Goal: Task Accomplishment & Management: Use online tool/utility

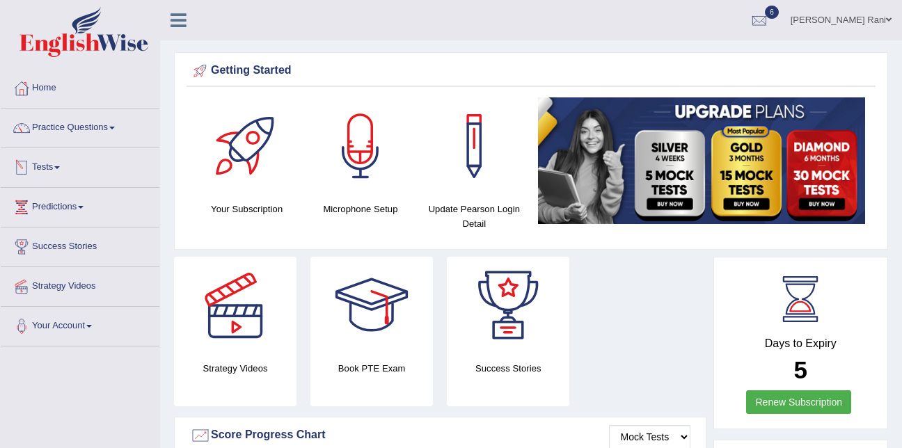
click at [72, 163] on link "Tests" at bounding box center [80, 165] width 159 height 35
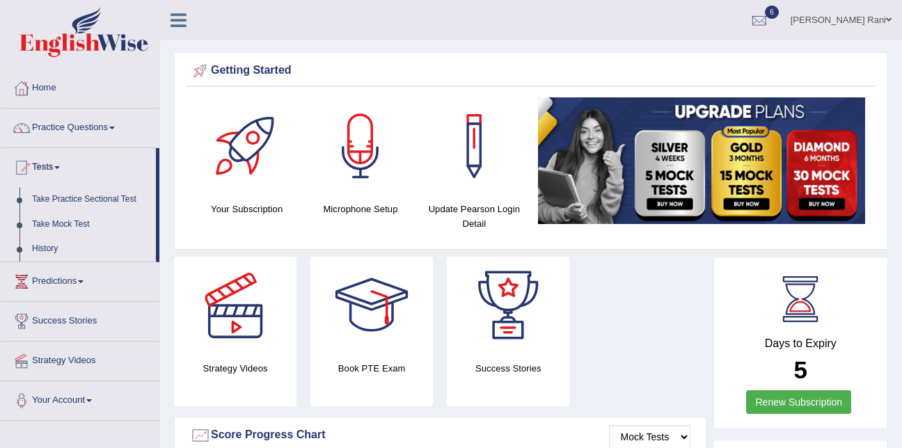
click at [72, 163] on link "Tests" at bounding box center [78, 165] width 155 height 35
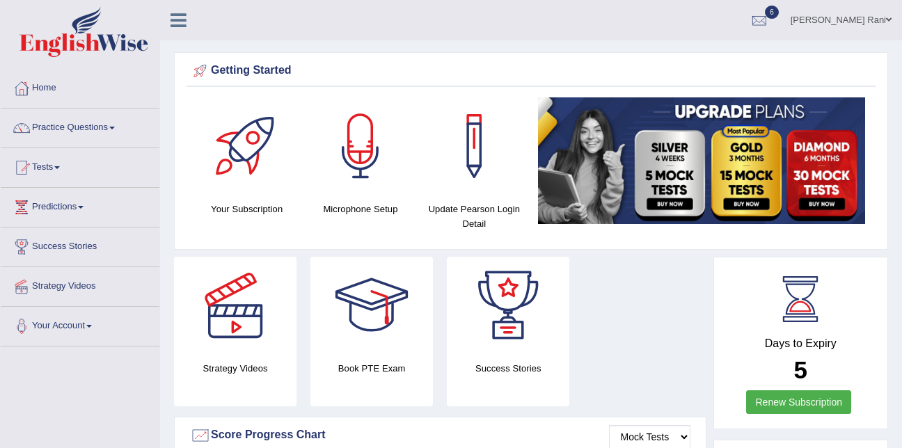
click at [47, 169] on link "Tests" at bounding box center [80, 165] width 159 height 35
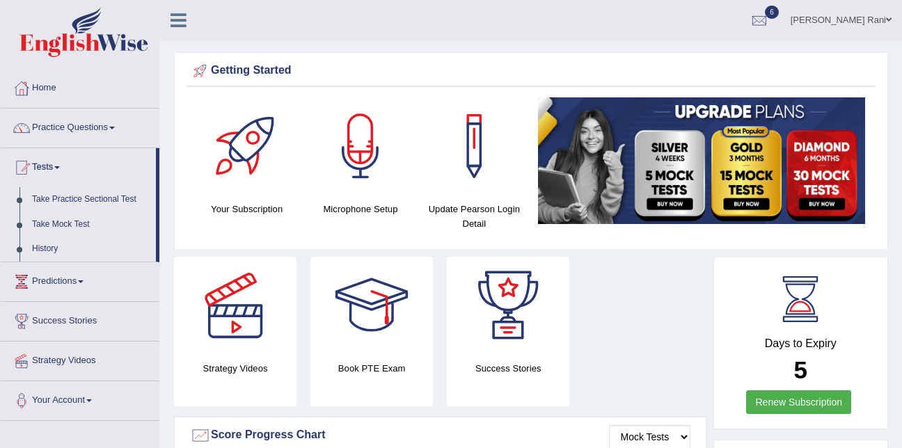
click at [56, 199] on link "Take Practice Sectional Test" at bounding box center [91, 199] width 130 height 25
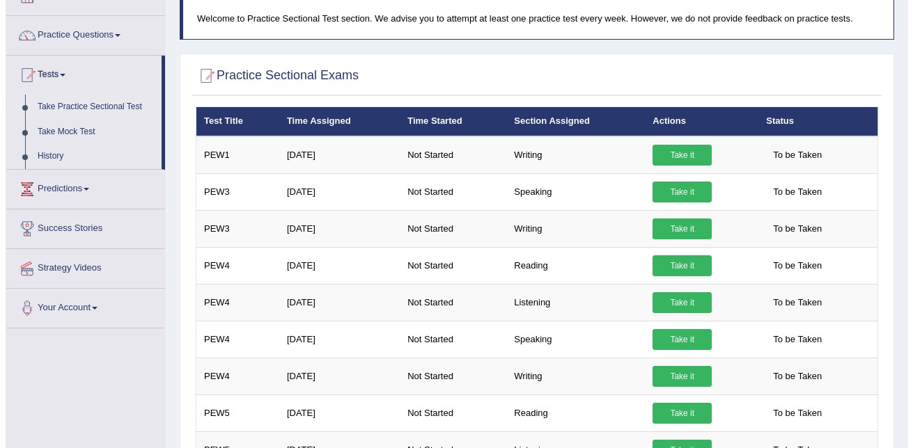
scroll to position [92, 0]
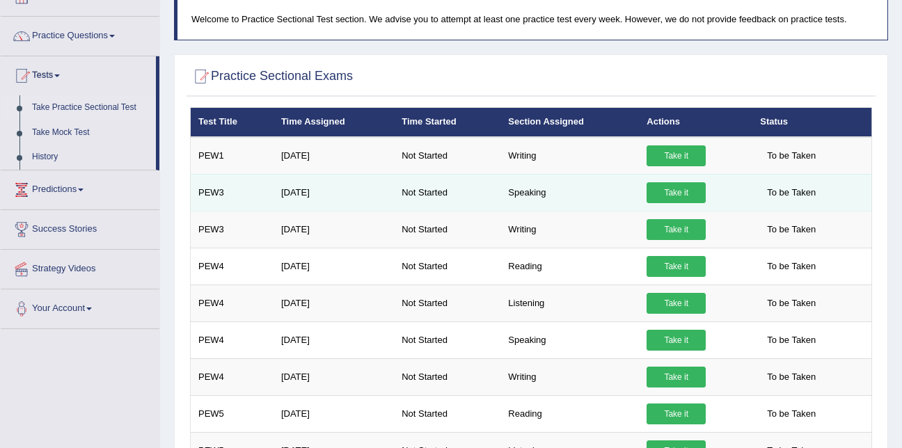
click at [666, 202] on link "Take it" at bounding box center [676, 192] width 59 height 21
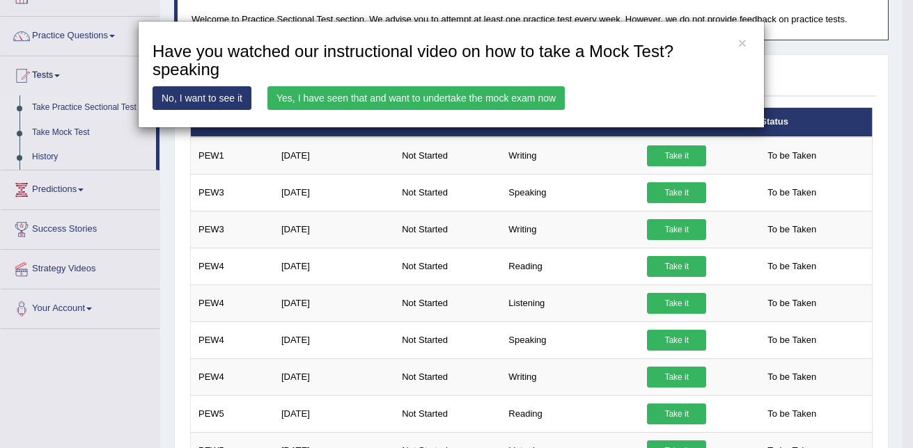
click at [521, 96] on link "Yes, I have seen that and want to undertake the mock exam now" at bounding box center [415, 98] width 297 height 24
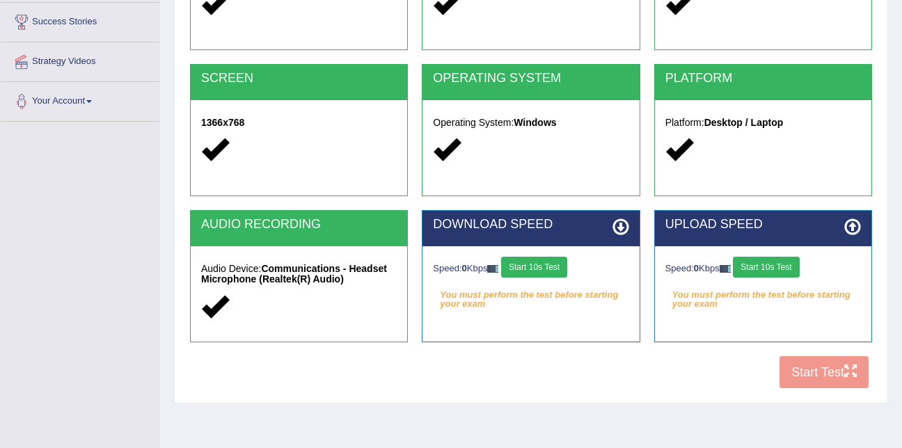
scroll to position [226, 0]
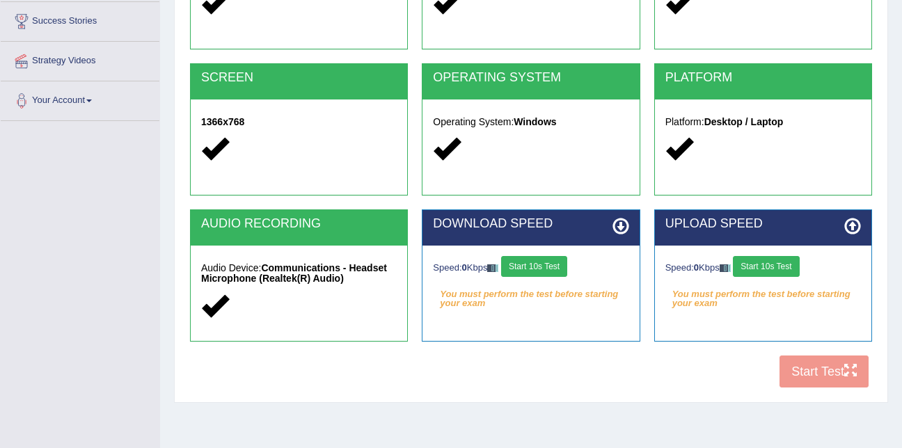
click at [537, 272] on button "Start 10s Test" at bounding box center [534, 266] width 66 height 21
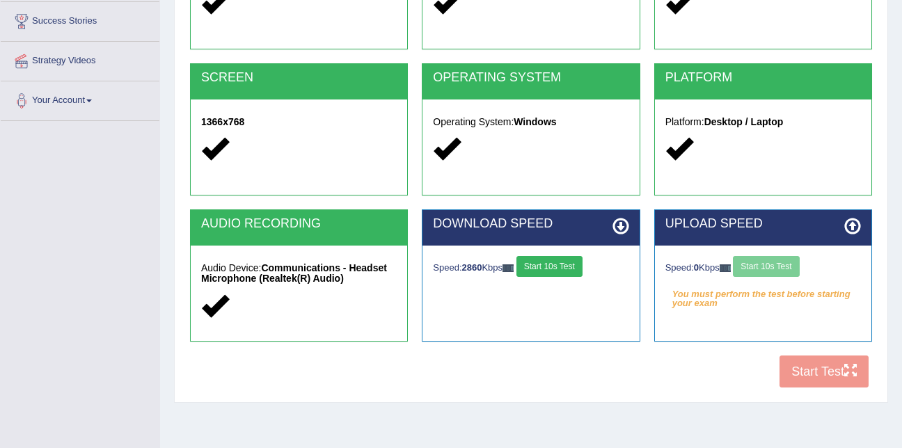
click at [747, 285] on em "You must perform the test before starting your exam" at bounding box center [763, 294] width 196 height 21
click at [762, 272] on button "Start 10s Test" at bounding box center [766, 266] width 66 height 21
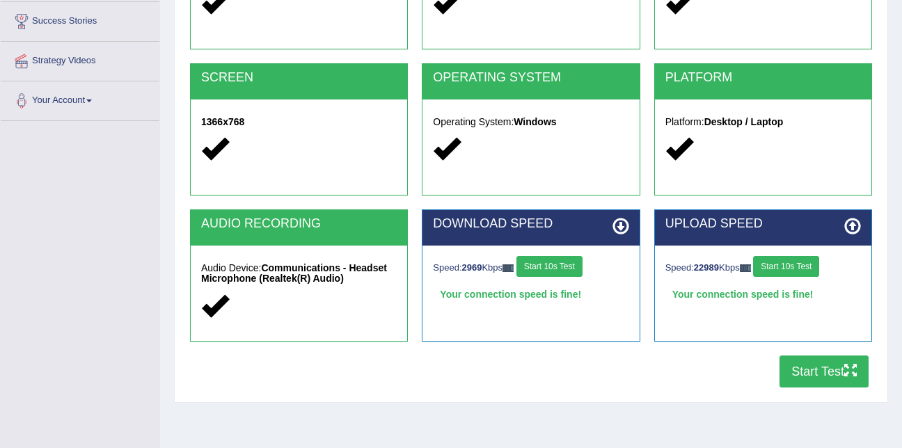
click at [808, 372] on button "Start Test" at bounding box center [824, 372] width 89 height 32
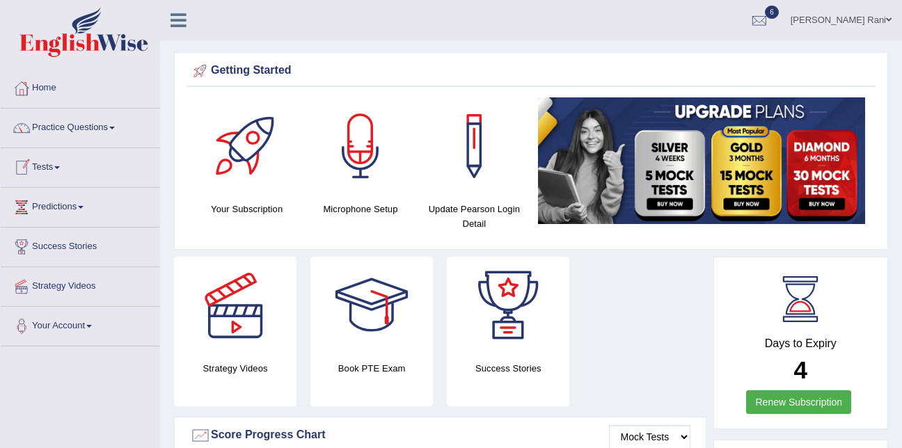
click at [74, 161] on link "Tests" at bounding box center [80, 165] width 159 height 35
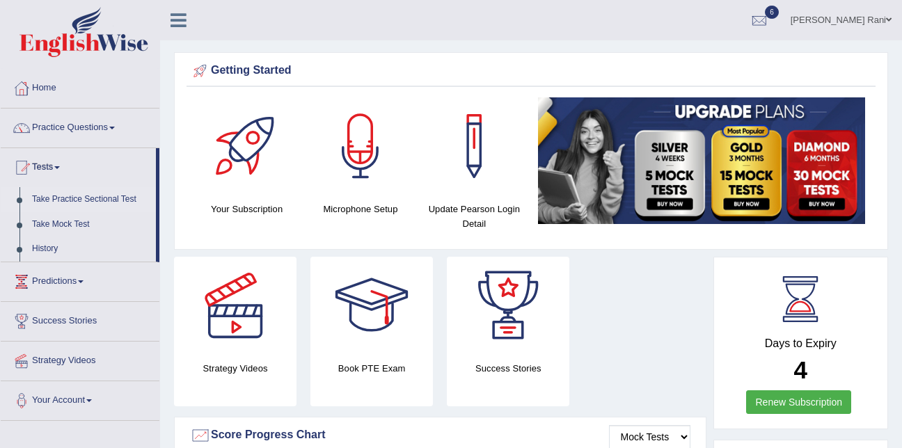
click at [81, 204] on link "Take Practice Sectional Test" at bounding box center [91, 199] width 130 height 25
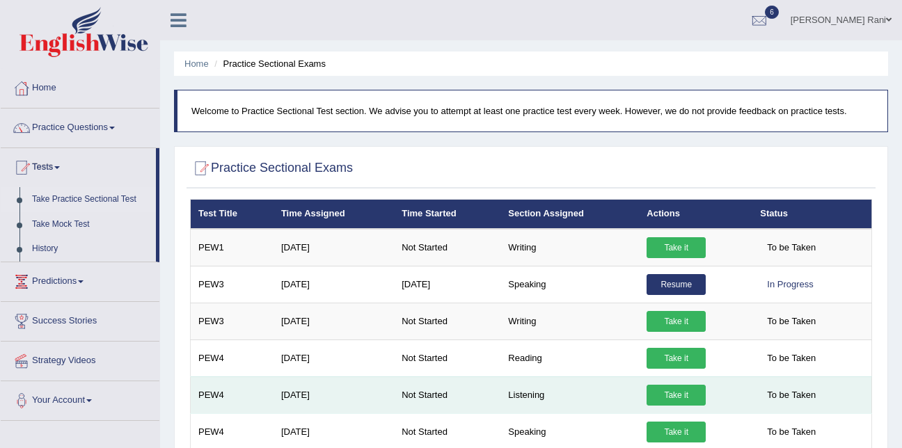
click at [662, 399] on link "Take it" at bounding box center [676, 395] width 59 height 21
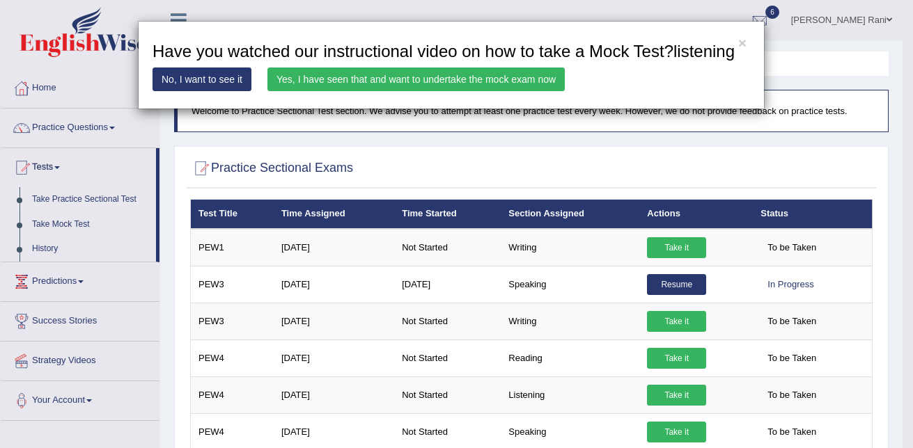
click at [424, 72] on link "Yes, I have seen that and want to undertake the mock exam now" at bounding box center [415, 80] width 297 height 24
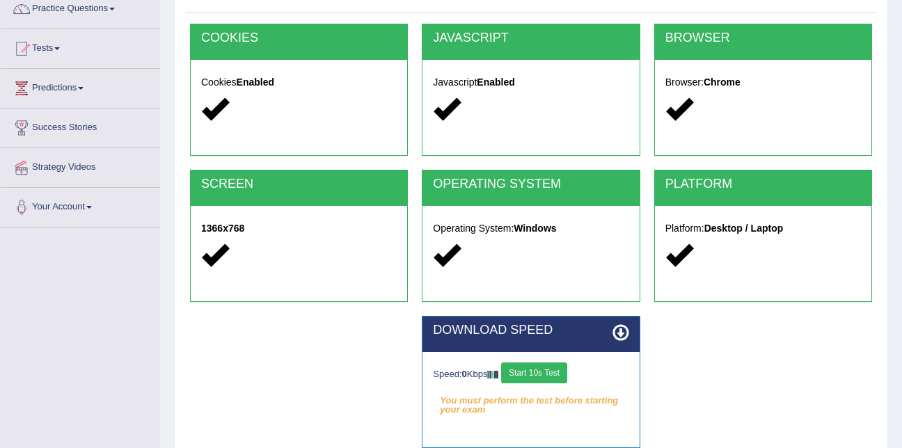
scroll to position [120, 0]
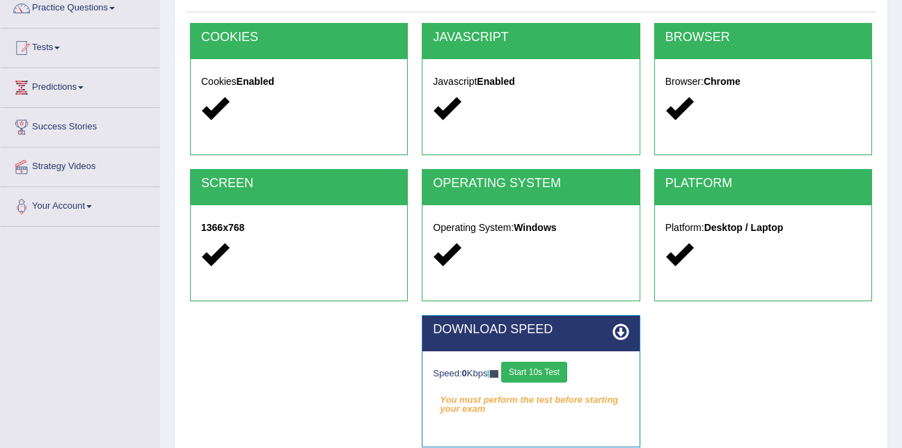
click at [546, 378] on button "Start 10s Test" at bounding box center [534, 372] width 66 height 21
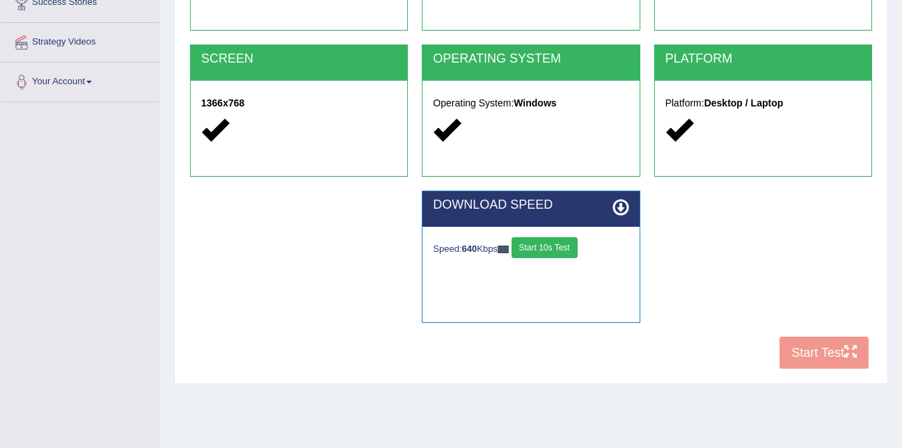
scroll to position [283, 0]
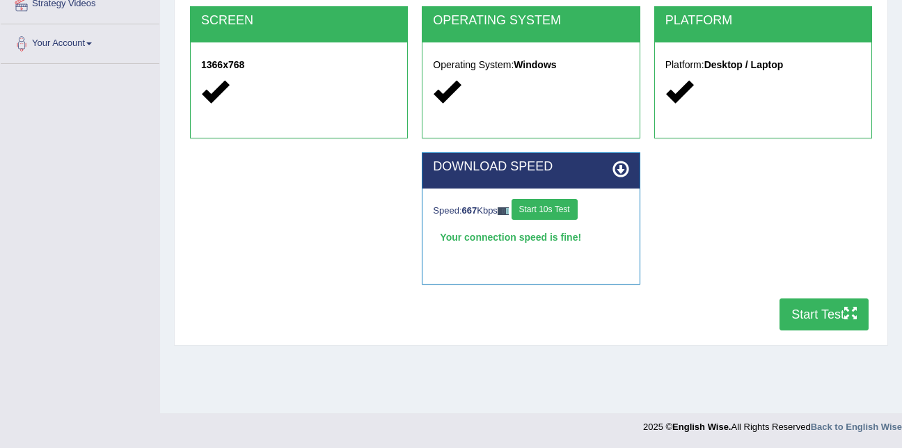
drag, startPoint x: 851, startPoint y: 300, endPoint x: 844, endPoint y: 312, distance: 13.7
click at [844, 312] on button "Start Test" at bounding box center [824, 315] width 89 height 32
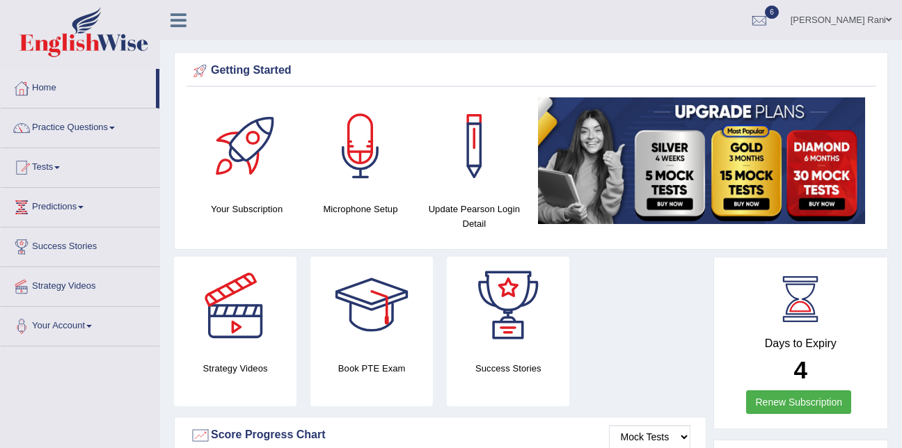
click at [57, 175] on link "Tests" at bounding box center [80, 165] width 159 height 35
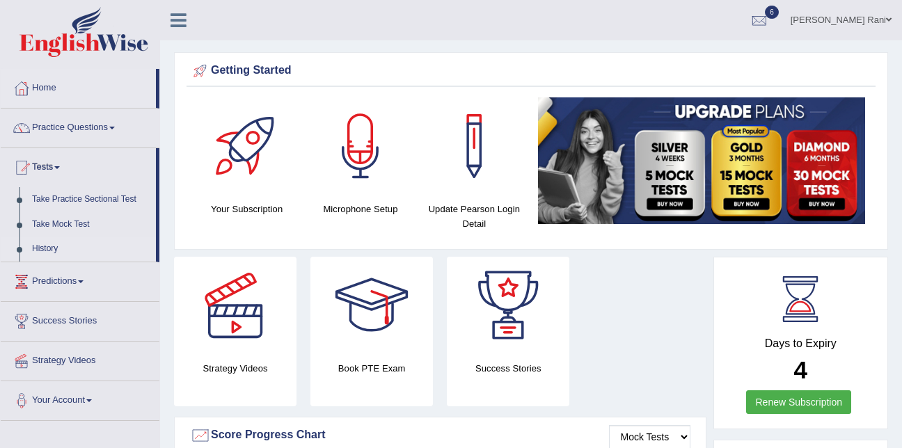
click at [45, 242] on link "History" at bounding box center [91, 249] width 130 height 25
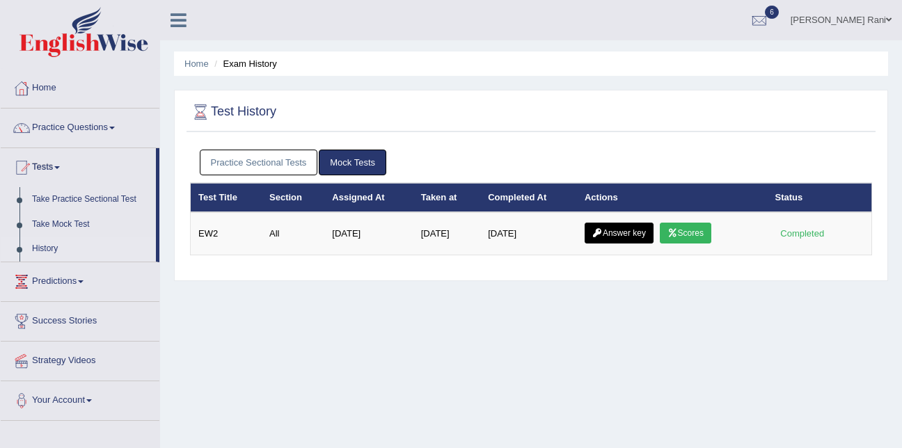
click at [239, 164] on link "Practice Sectional Tests" at bounding box center [259, 163] width 118 height 26
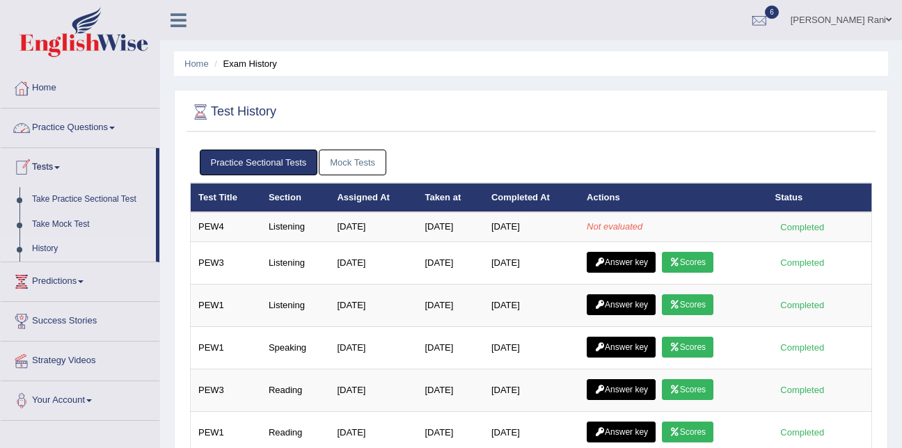
click at [36, 255] on link "History" at bounding box center [91, 249] width 130 height 25
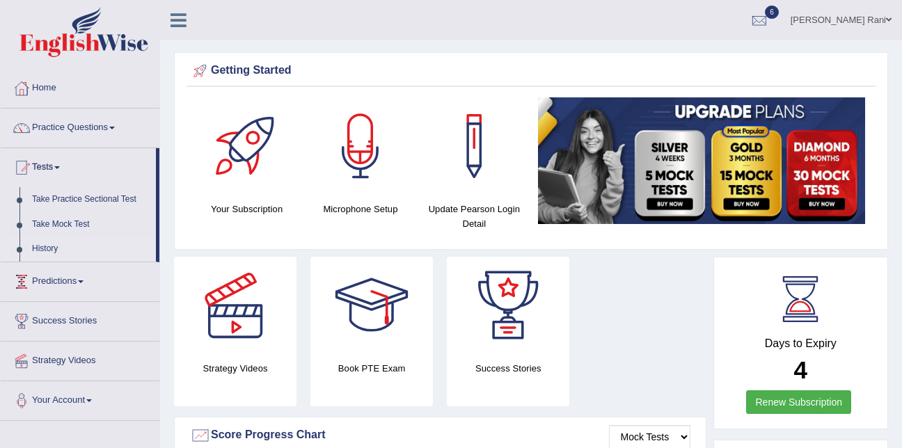
click at [43, 255] on link "History" at bounding box center [91, 249] width 130 height 25
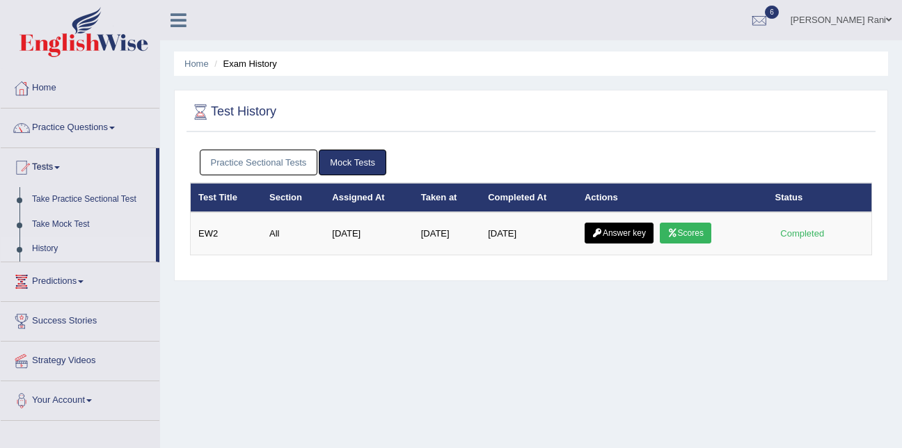
click at [242, 156] on link "Practice Sectional Tests" at bounding box center [259, 163] width 118 height 26
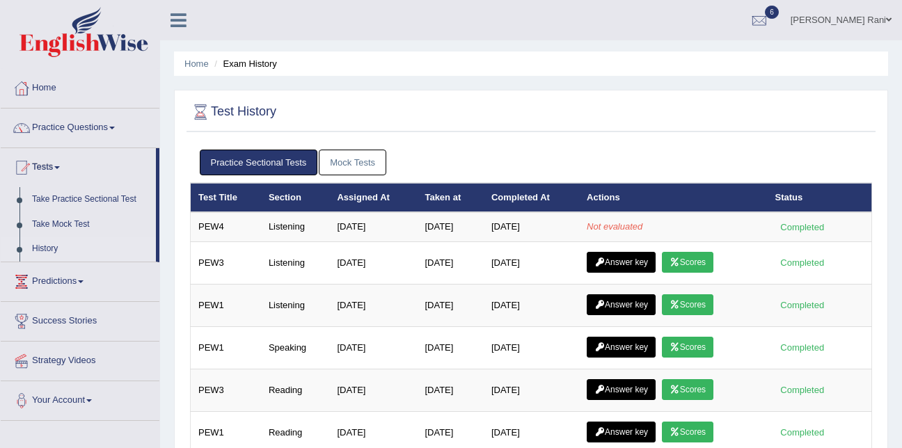
click at [242, 156] on link "Practice Sectional Tests" at bounding box center [259, 163] width 118 height 26
click at [32, 246] on link "History" at bounding box center [91, 249] width 130 height 25
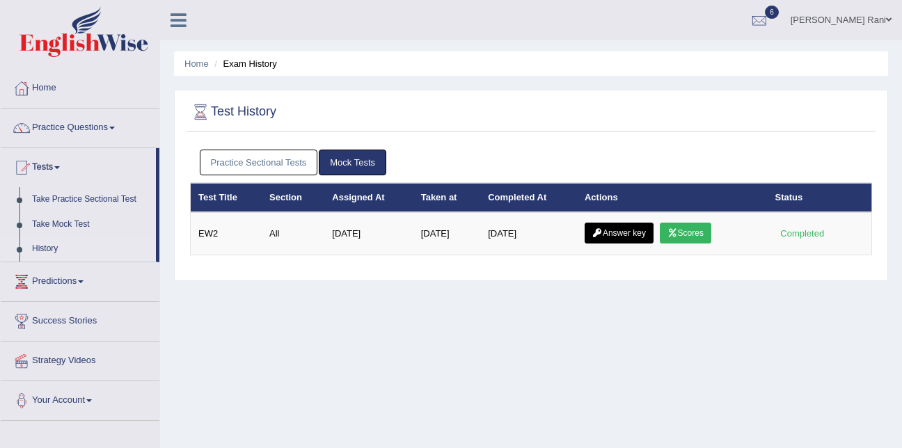
click at [236, 164] on link "Practice Sectional Tests" at bounding box center [259, 163] width 118 height 26
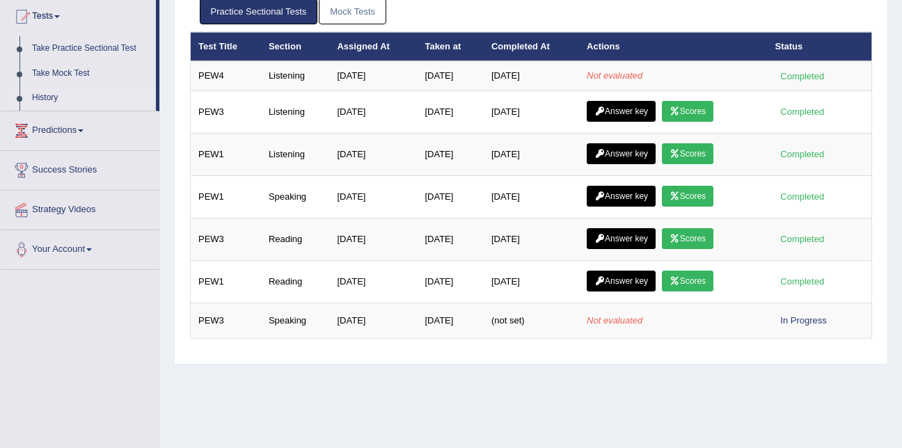
scroll to position [155, 0]
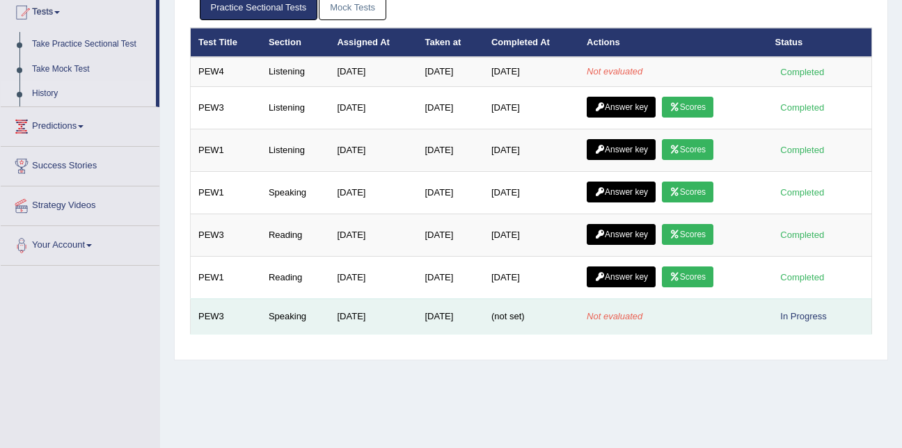
click at [519, 322] on td "(not set)" at bounding box center [531, 317] width 95 height 36
click at [519, 321] on span "(not set)" at bounding box center [507, 316] width 33 height 10
drag, startPoint x: 597, startPoint y: 311, endPoint x: 636, endPoint y: 319, distance: 39.7
click at [636, 319] on em "Not evaluated" at bounding box center [615, 316] width 56 height 10
click at [808, 324] on td "In Progress" at bounding box center [820, 317] width 104 height 36
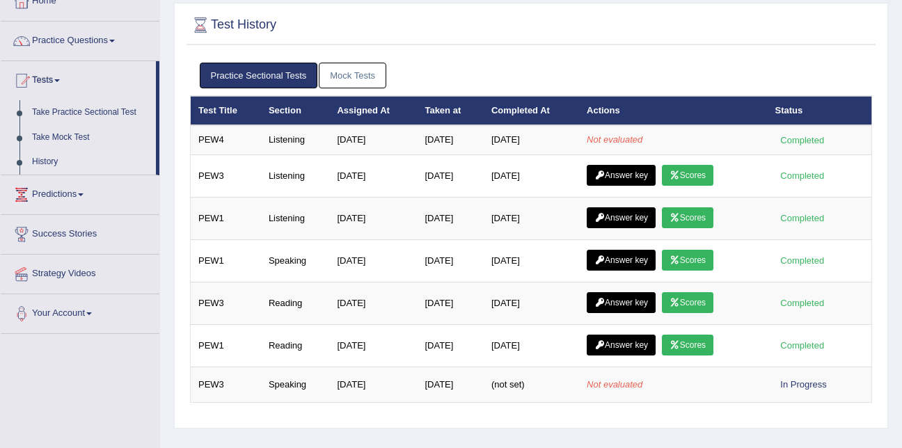
scroll to position [86, 0]
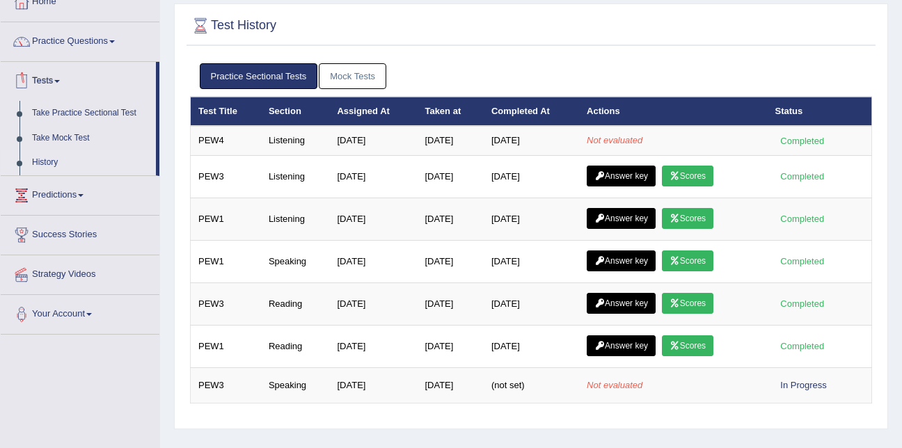
click at [243, 71] on link "Practice Sectional Tests" at bounding box center [259, 76] width 118 height 26
click at [244, 78] on link "Practice Sectional Tests" at bounding box center [259, 76] width 118 height 26
click at [42, 165] on link "History" at bounding box center [91, 162] width 130 height 25
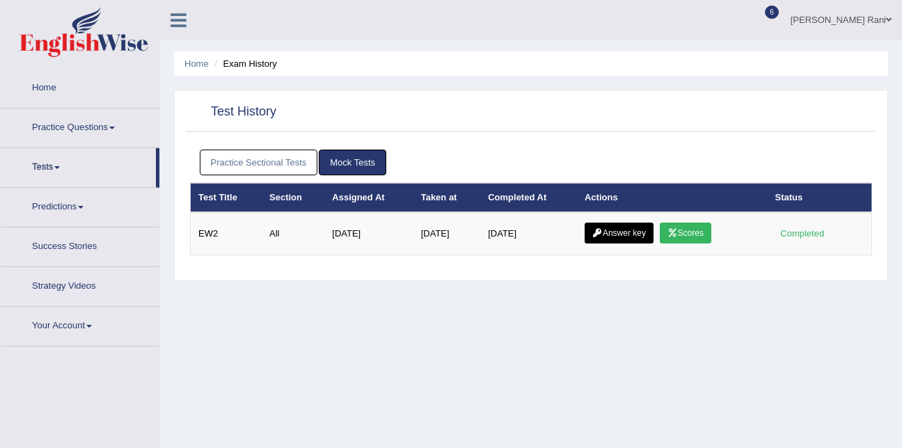
click at [212, 148] on div "Practice Sectional Tests Mock Tests" at bounding box center [531, 163] width 682 height 40
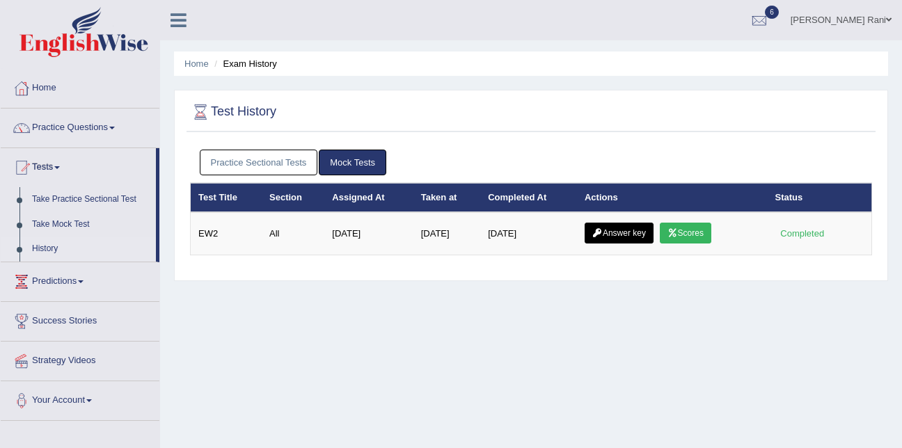
click at [222, 161] on link "Practice Sectional Tests" at bounding box center [259, 163] width 118 height 26
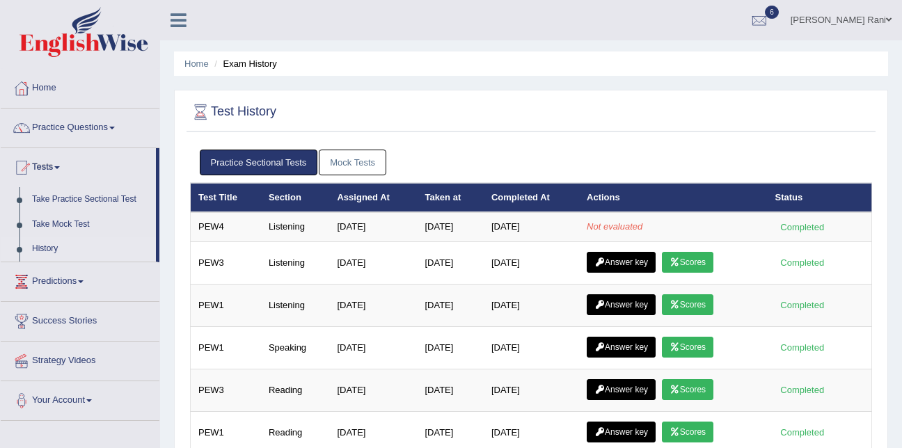
click at [222, 161] on link "Practice Sectional Tests" at bounding box center [259, 163] width 118 height 26
